Goal: Task Accomplishment & Management: Use online tool/utility

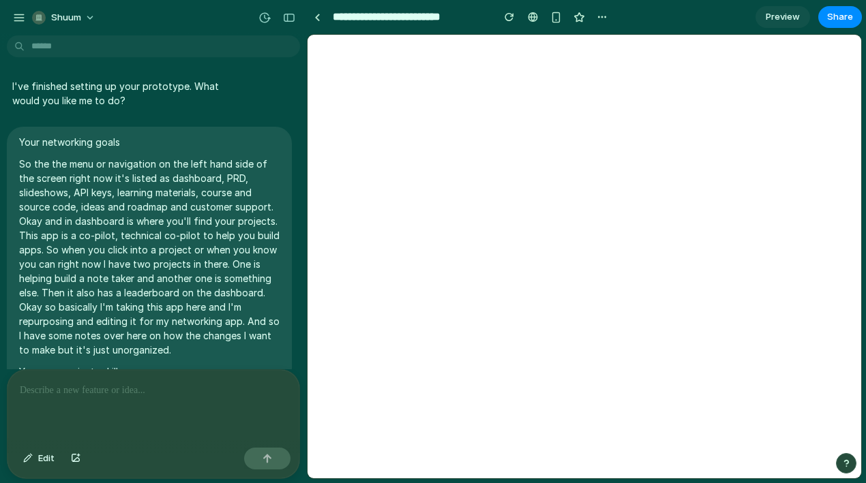
scroll to position [1272, 0]
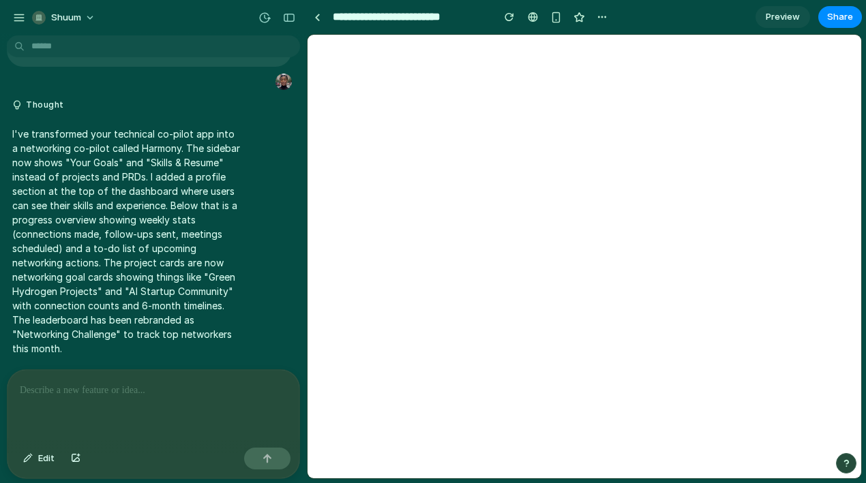
click at [72, 391] on p at bounding box center [153, 390] width 267 height 16
click at [72, 391] on p "**********" at bounding box center [153, 390] width 267 height 16
click at [100, 393] on p "**********" at bounding box center [153, 390] width 267 height 16
click at [194, 391] on p "**********" at bounding box center [153, 390] width 267 height 16
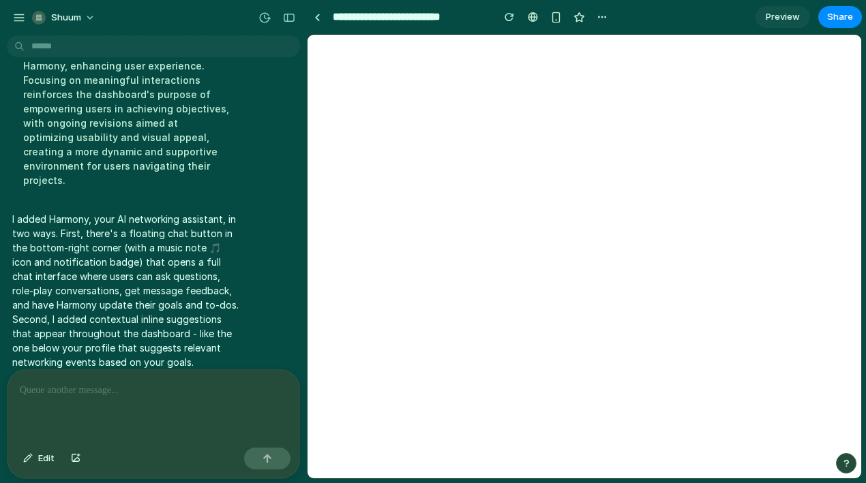
scroll to position [1862, 0]
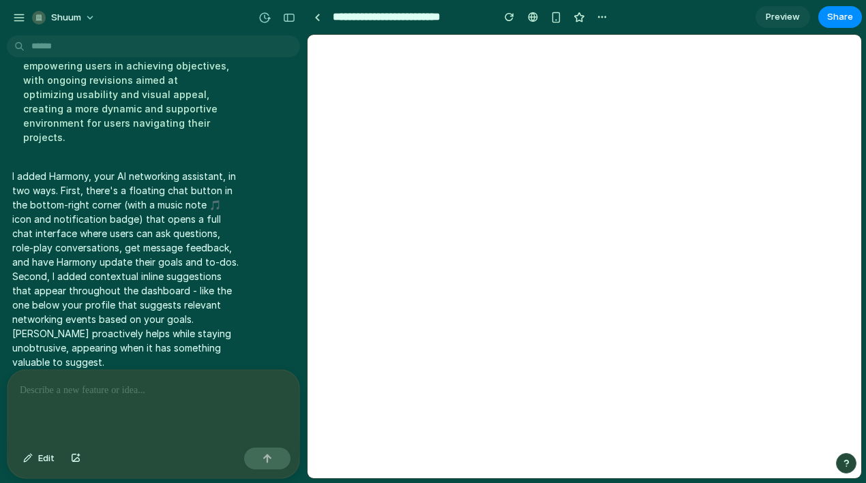
click at [85, 400] on div at bounding box center [153, 406] width 292 height 72
click at [12, 18] on button "button" at bounding box center [19, 17] width 20 height 20
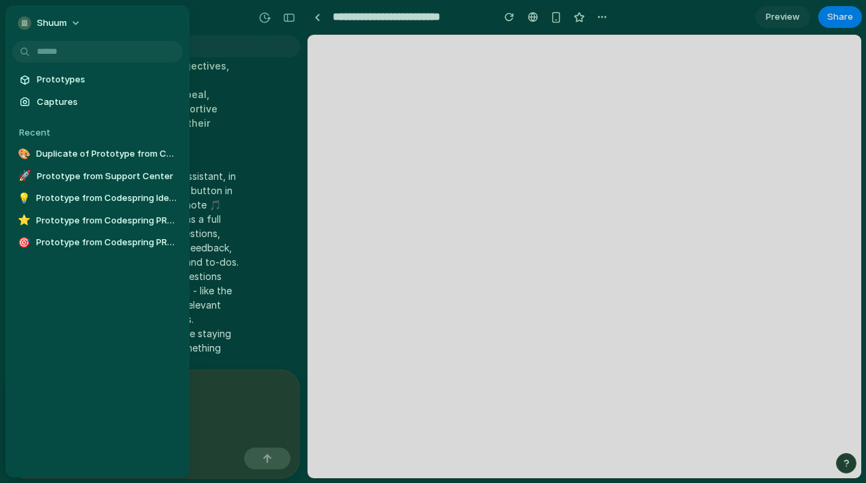
click at [12, 14] on div "Shuum" at bounding box center [97, 21] width 184 height 33
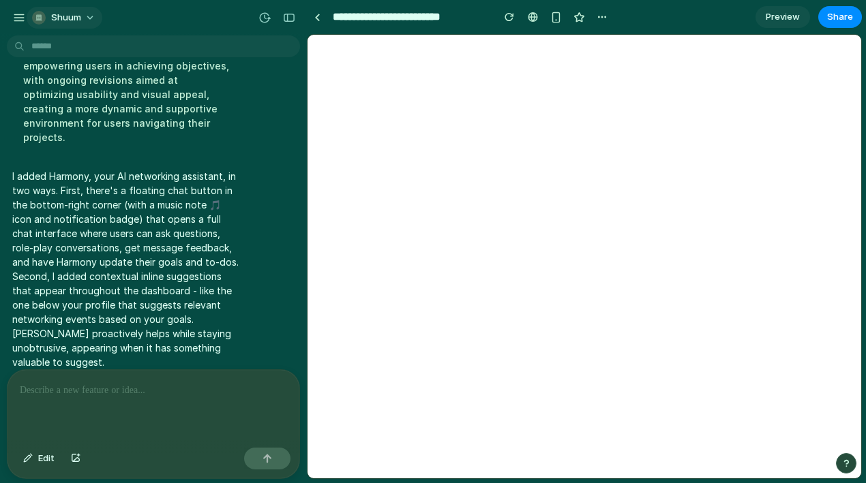
click at [89, 15] on button "Shuum" at bounding box center [65, 18] width 76 height 22
click at [322, 18] on link at bounding box center [317, 17] width 20 height 20
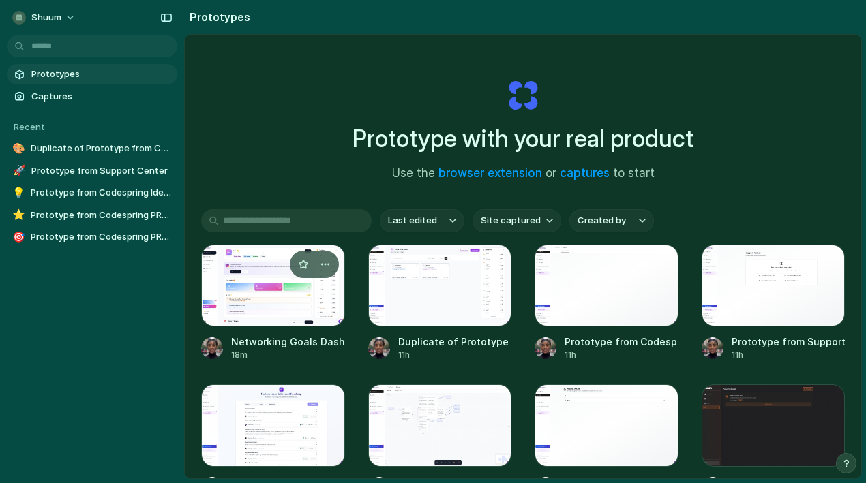
click at [252, 275] on div at bounding box center [273, 286] width 144 height 82
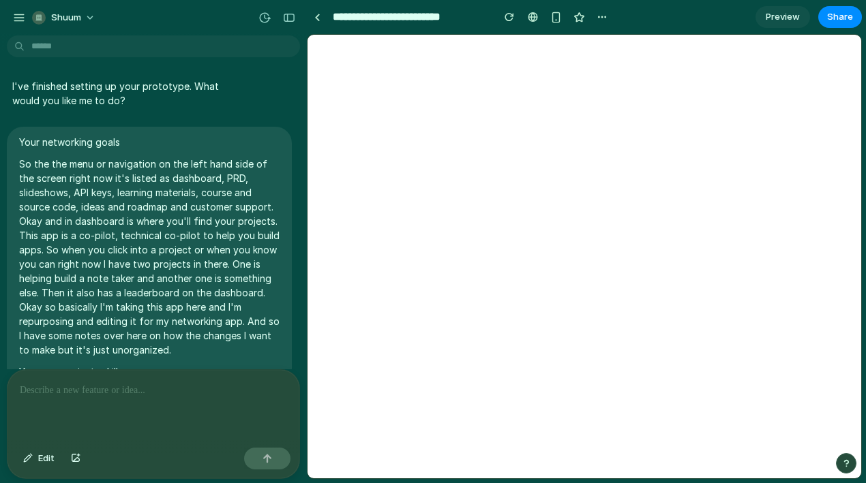
scroll to position [1597, 0]
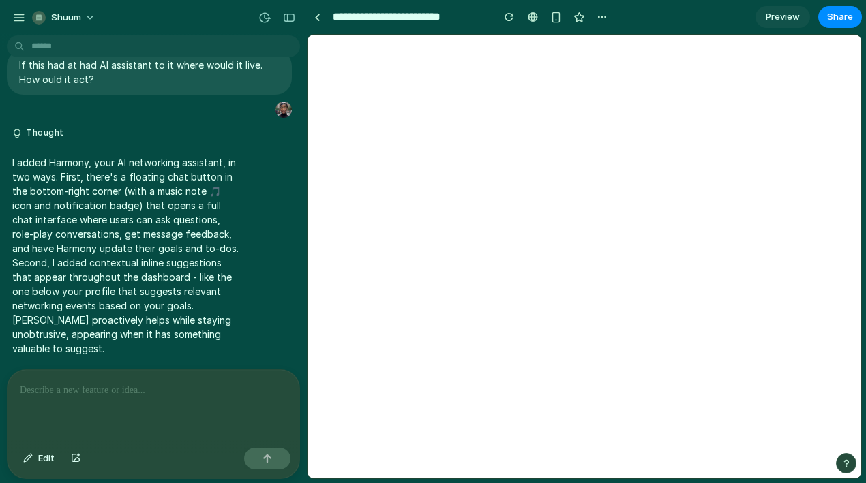
click at [148, 404] on div at bounding box center [153, 406] width 292 height 72
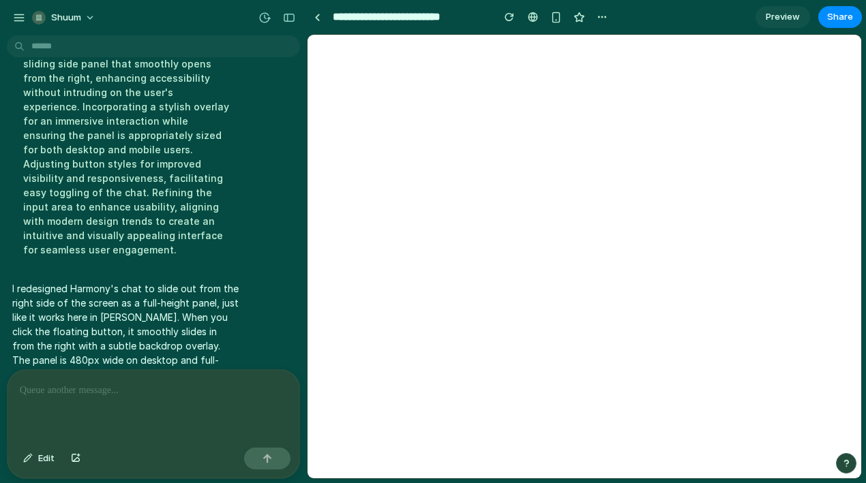
scroll to position [2101, 0]
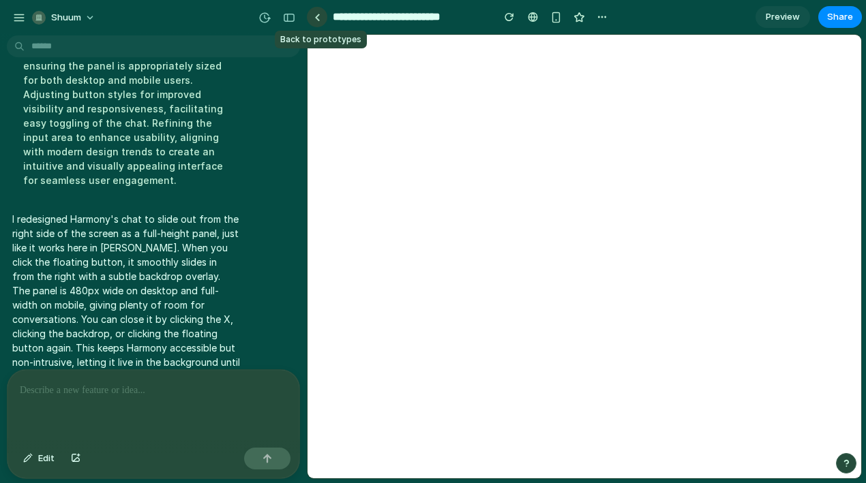
click at [320, 20] on link at bounding box center [317, 17] width 20 height 20
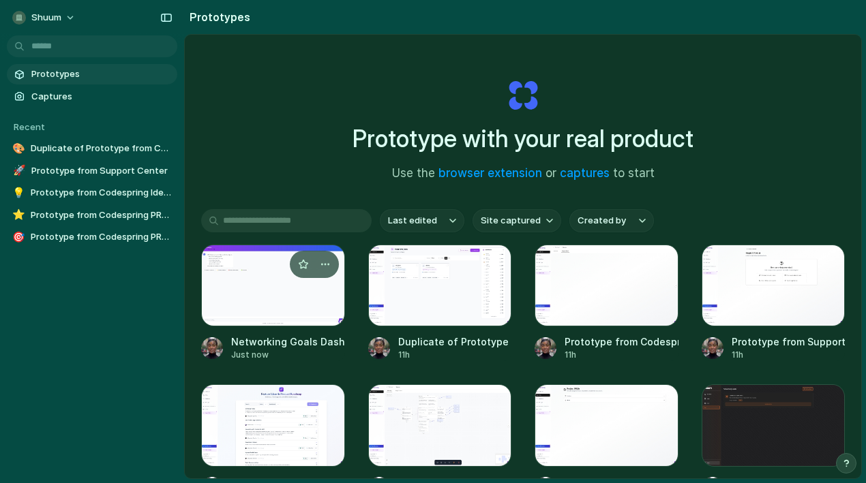
click at [278, 307] on div at bounding box center [273, 286] width 144 height 82
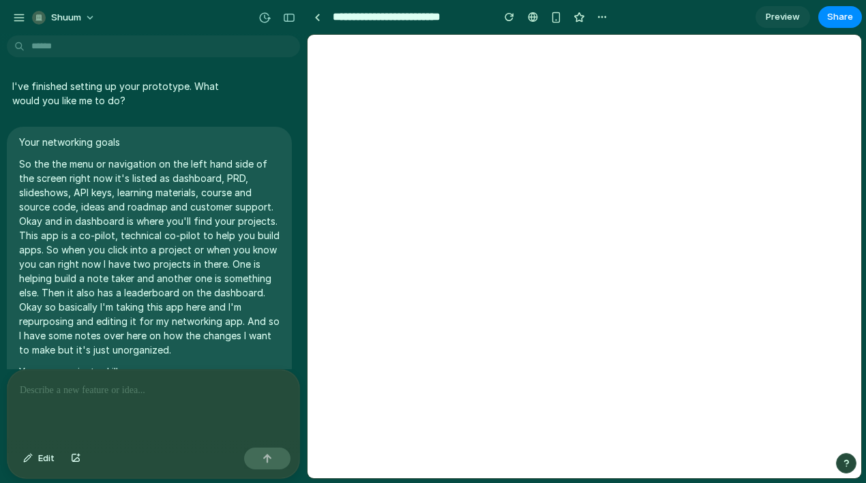
scroll to position [1879, 0]
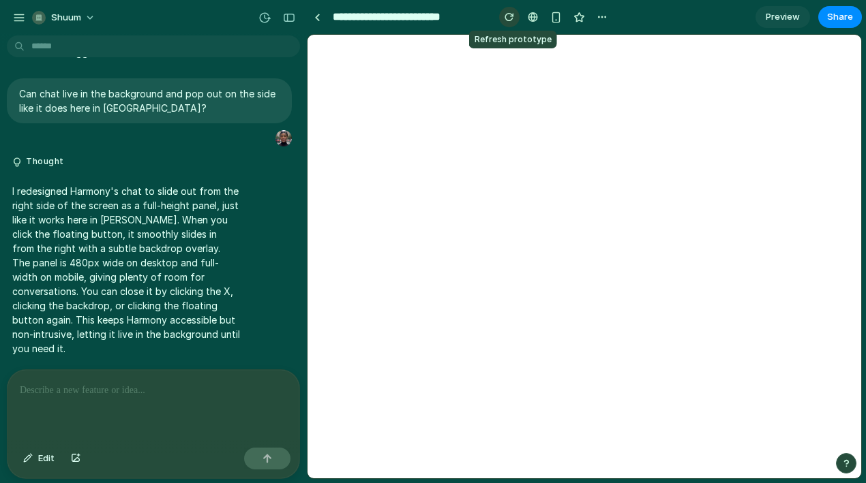
click at [513, 18] on div "button" at bounding box center [509, 17] width 10 height 10
click at [510, 17] on div "button" at bounding box center [509, 17] width 10 height 10
click at [196, 380] on div at bounding box center [153, 406] width 292 height 72
click at [234, 384] on p at bounding box center [153, 390] width 267 height 16
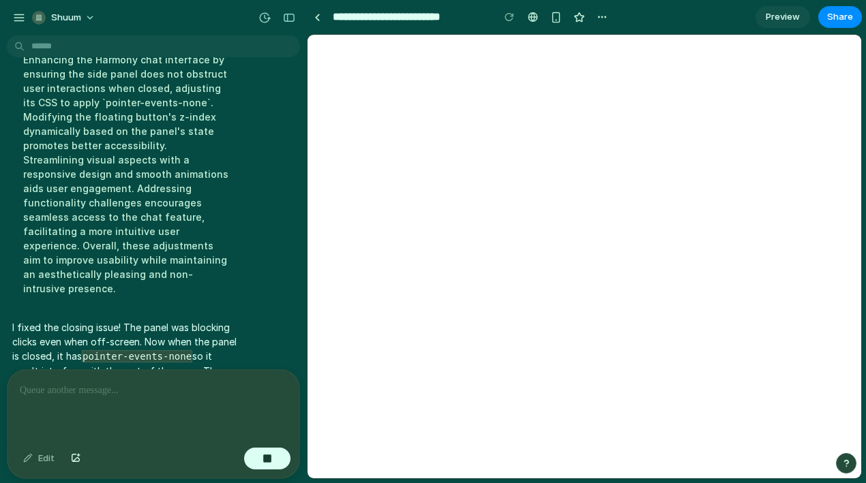
scroll to position [2326, 0]
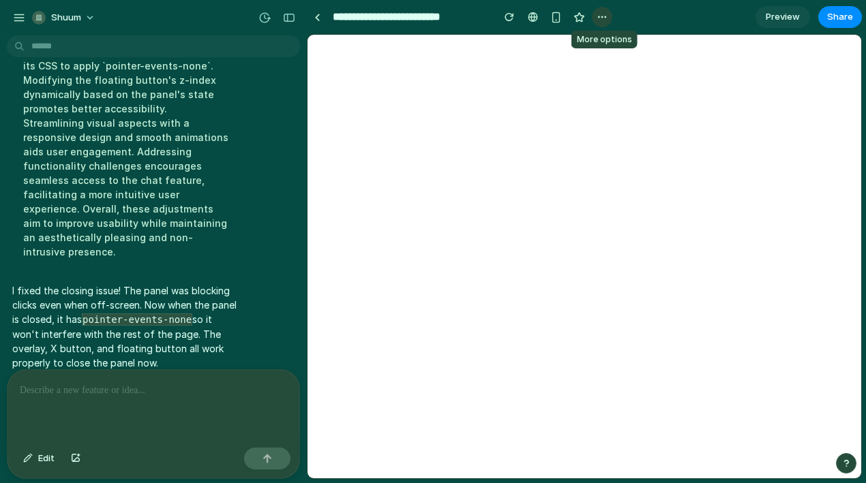
click at [598, 16] on div "button" at bounding box center [601, 17] width 11 height 11
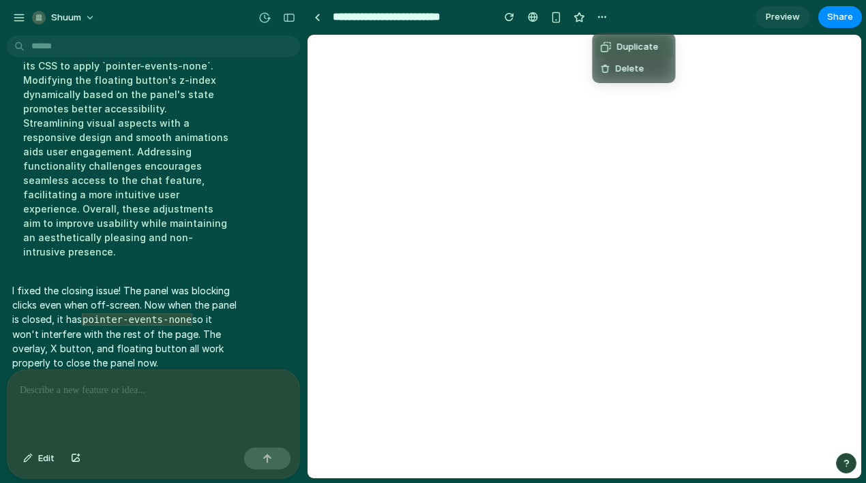
click at [226, 32] on div "Duplicate Delete" at bounding box center [433, 241] width 866 height 483
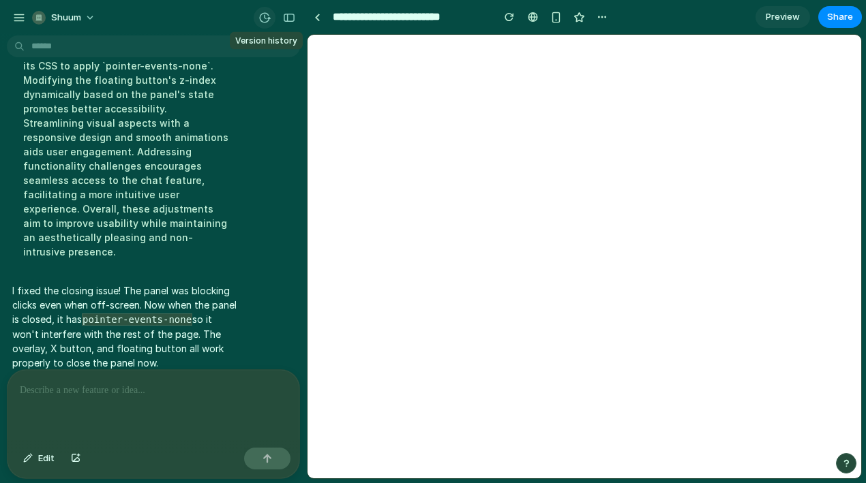
click at [263, 18] on div "button" at bounding box center [264, 18] width 12 height 12
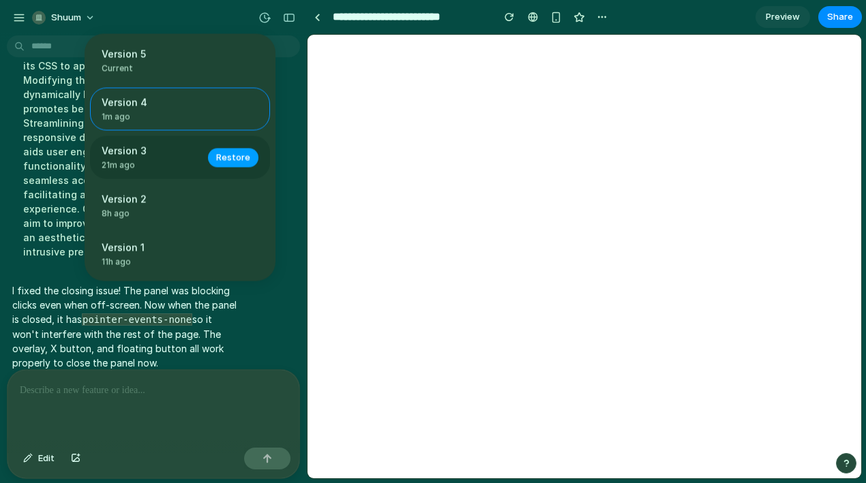
click at [224, 164] on span "Restore" at bounding box center [233, 158] width 34 height 14
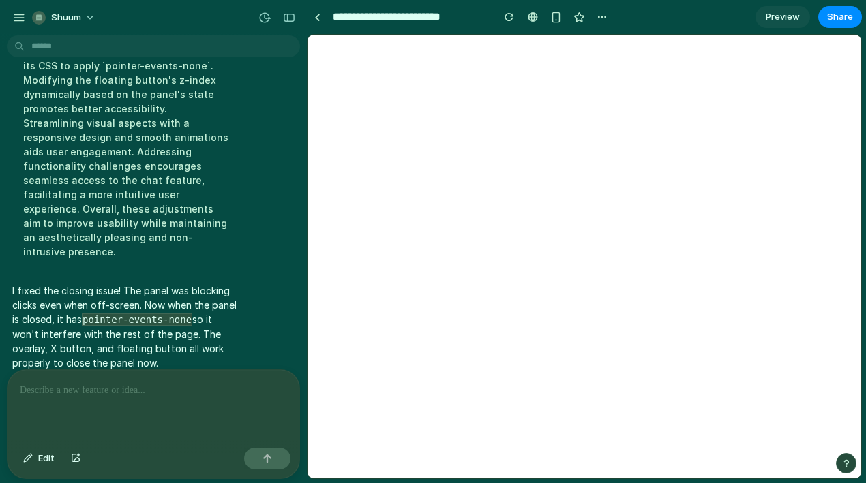
click at [189, 389] on p at bounding box center [153, 390] width 267 height 16
click at [279, 456] on button "button" at bounding box center [267, 459] width 46 height 22
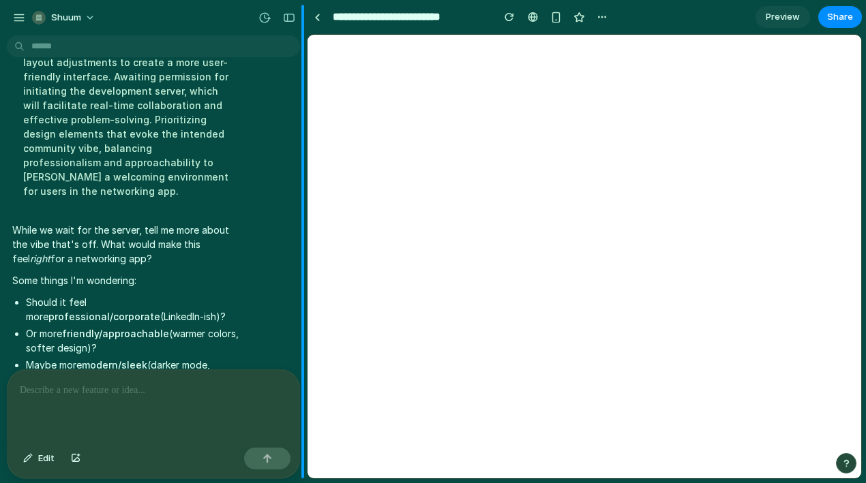
scroll to position [2668, 0]
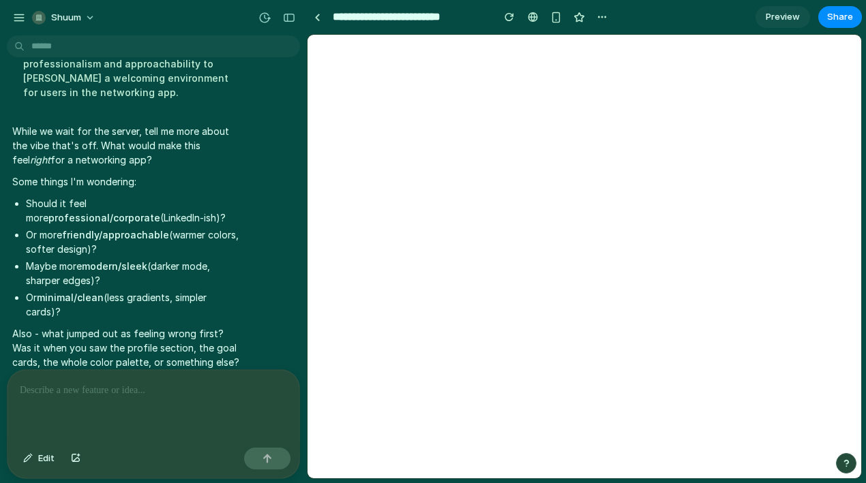
click at [224, 378] on div at bounding box center [153, 406] width 292 height 72
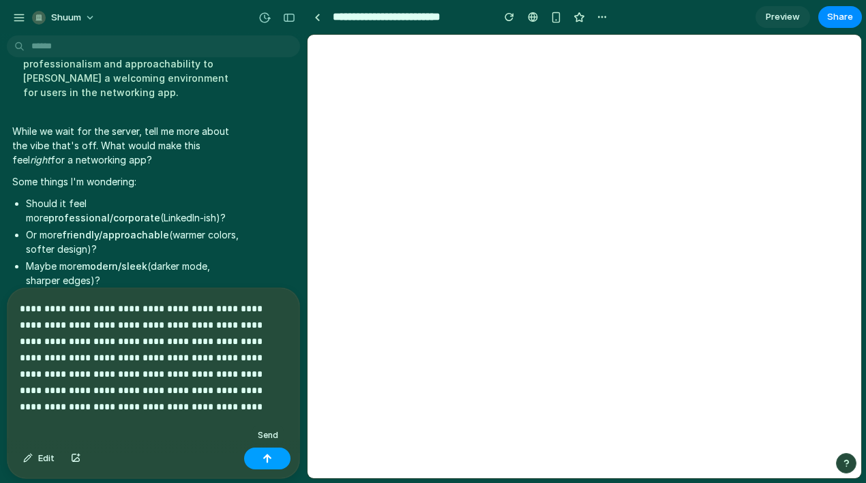
click at [271, 465] on button "button" at bounding box center [267, 459] width 46 height 22
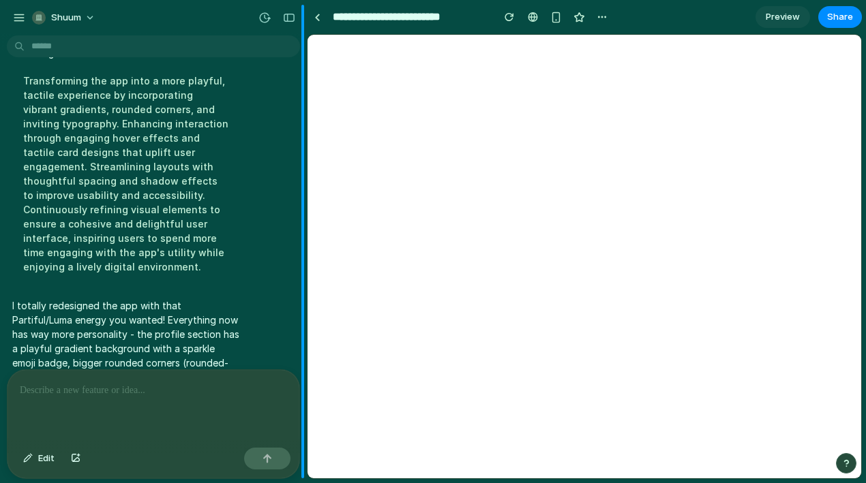
scroll to position [3079, 0]
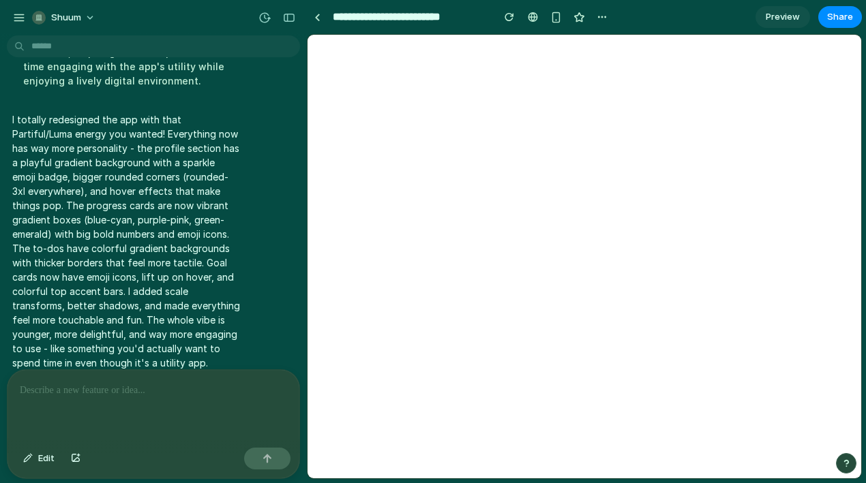
click at [138, 394] on p at bounding box center [153, 390] width 267 height 16
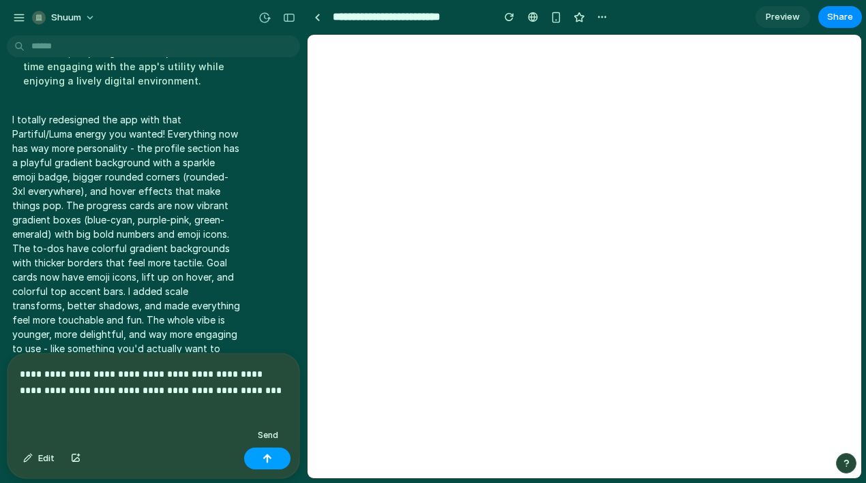
click at [262, 462] on button "button" at bounding box center [267, 459] width 46 height 22
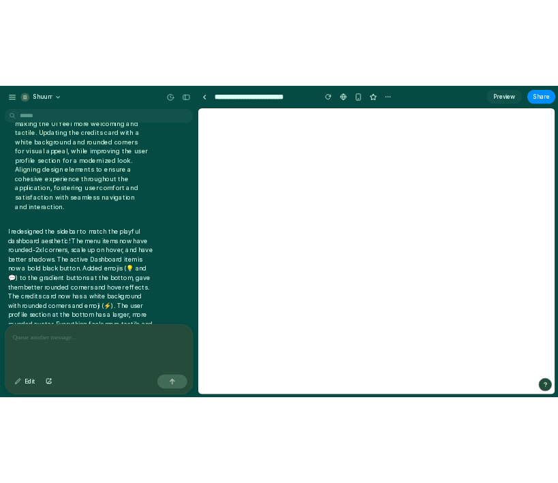
scroll to position [3404, 0]
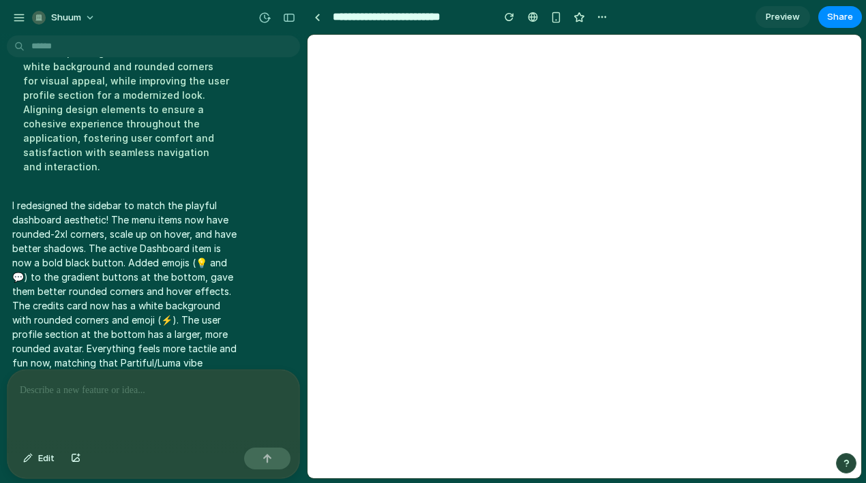
click at [127, 399] on div at bounding box center [153, 406] width 292 height 72
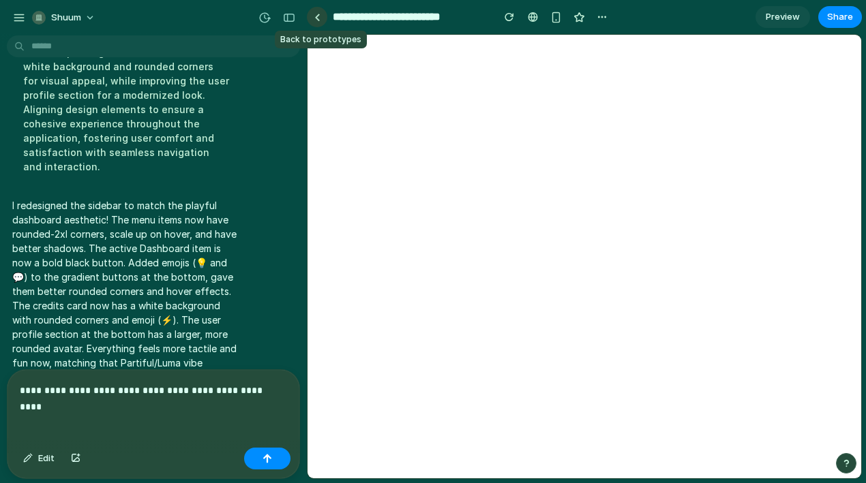
click at [320, 16] on link at bounding box center [317, 17] width 20 height 20
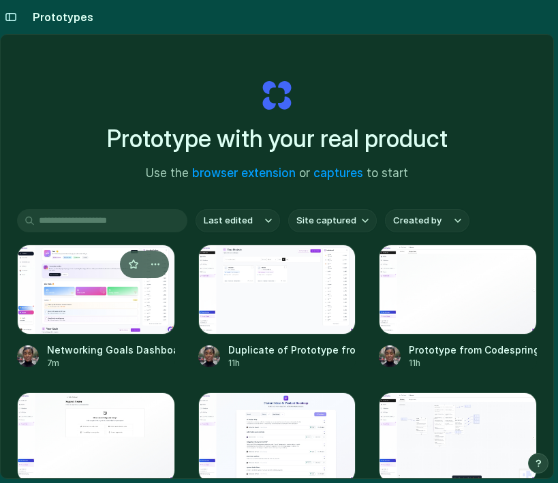
click at [123, 286] on div at bounding box center [96, 290] width 158 height 90
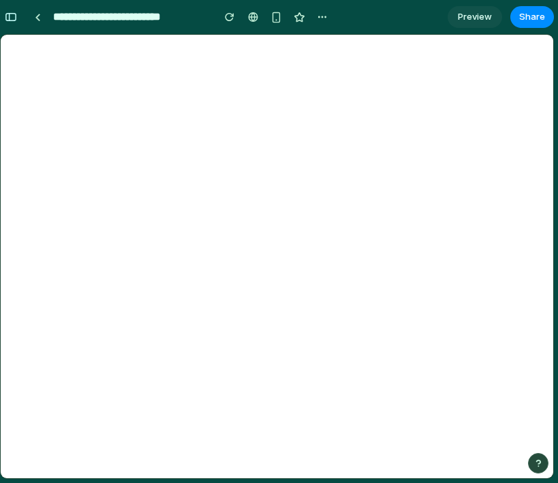
click at [279, 242] on div at bounding box center [279, 242] width 0 height 0
click at [6, 19] on div "button" at bounding box center [11, 17] width 12 height 10
click at [37, 19] on div at bounding box center [38, 17] width 6 height 7
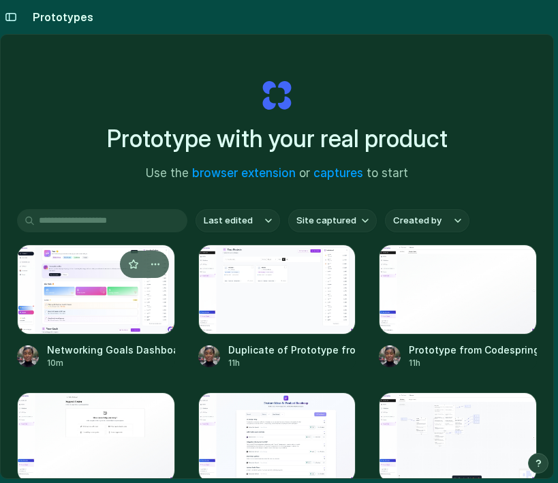
click at [82, 274] on div at bounding box center [96, 290] width 158 height 90
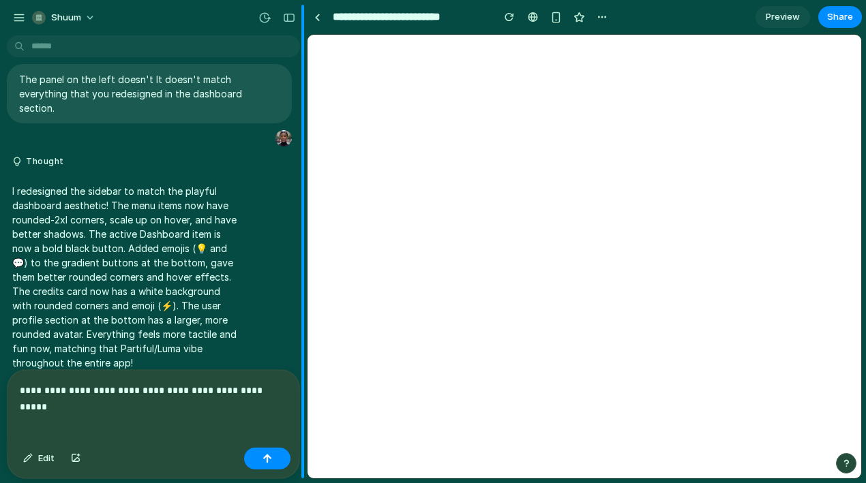
scroll to position [3247, 0]
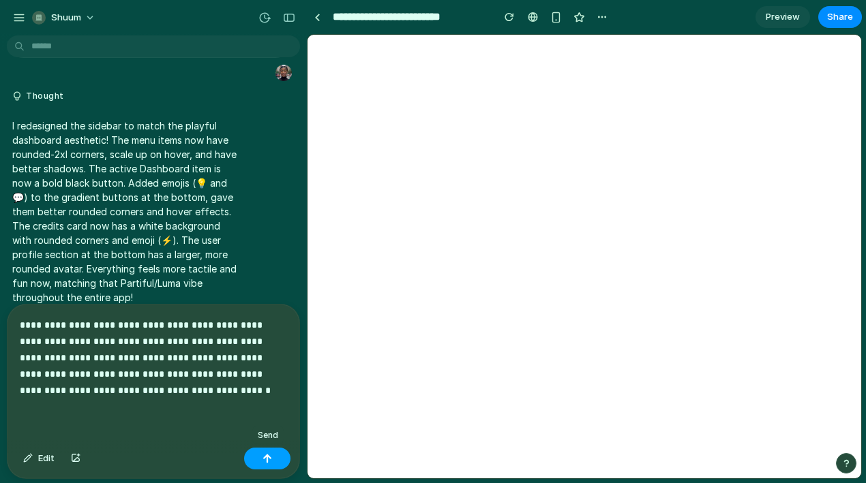
click at [272, 461] on button "button" at bounding box center [267, 459] width 46 height 22
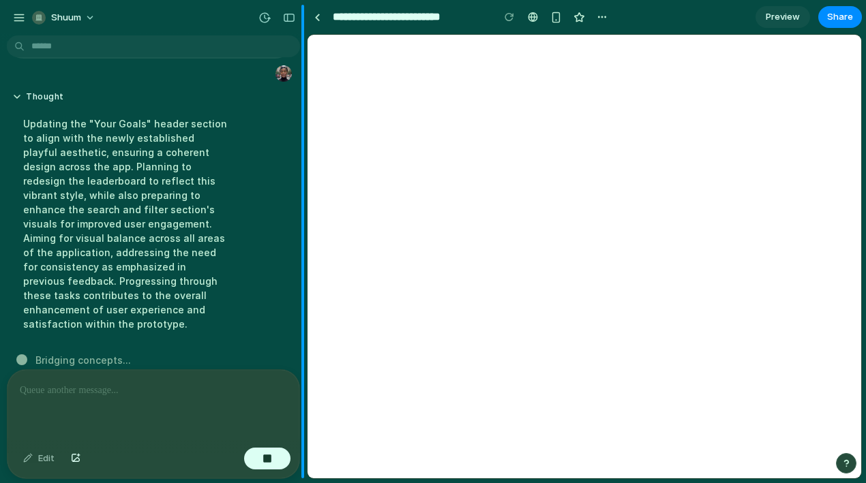
scroll to position [3572, 0]
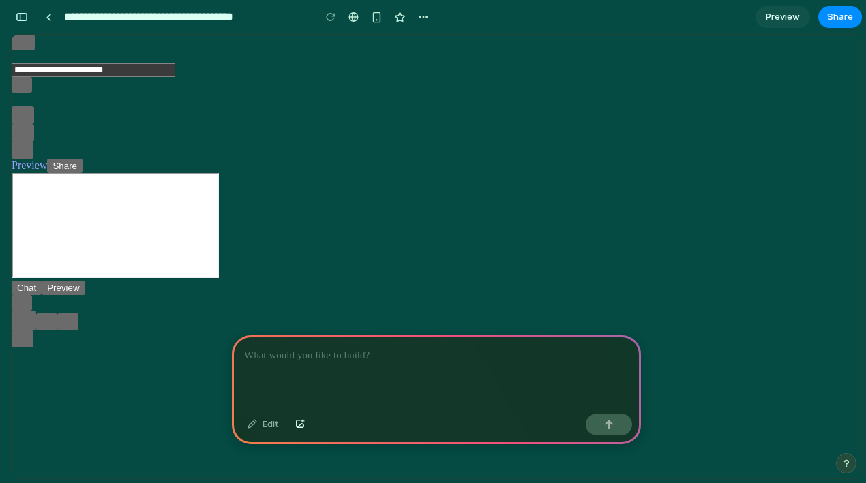
scroll to position [0, 12]
